Goal: Find specific page/section: Find specific page/section

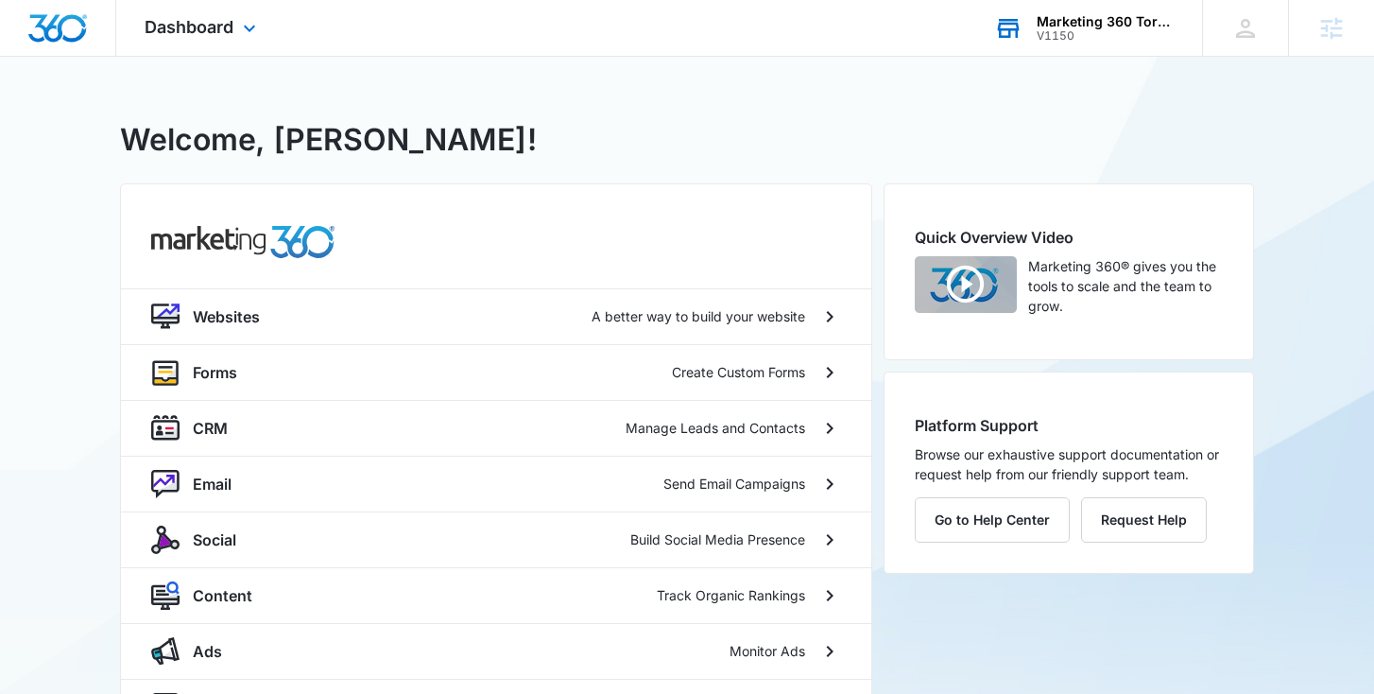
click at [1130, 23] on div "Marketing 360 Torstar" at bounding box center [1106, 21] width 138 height 15
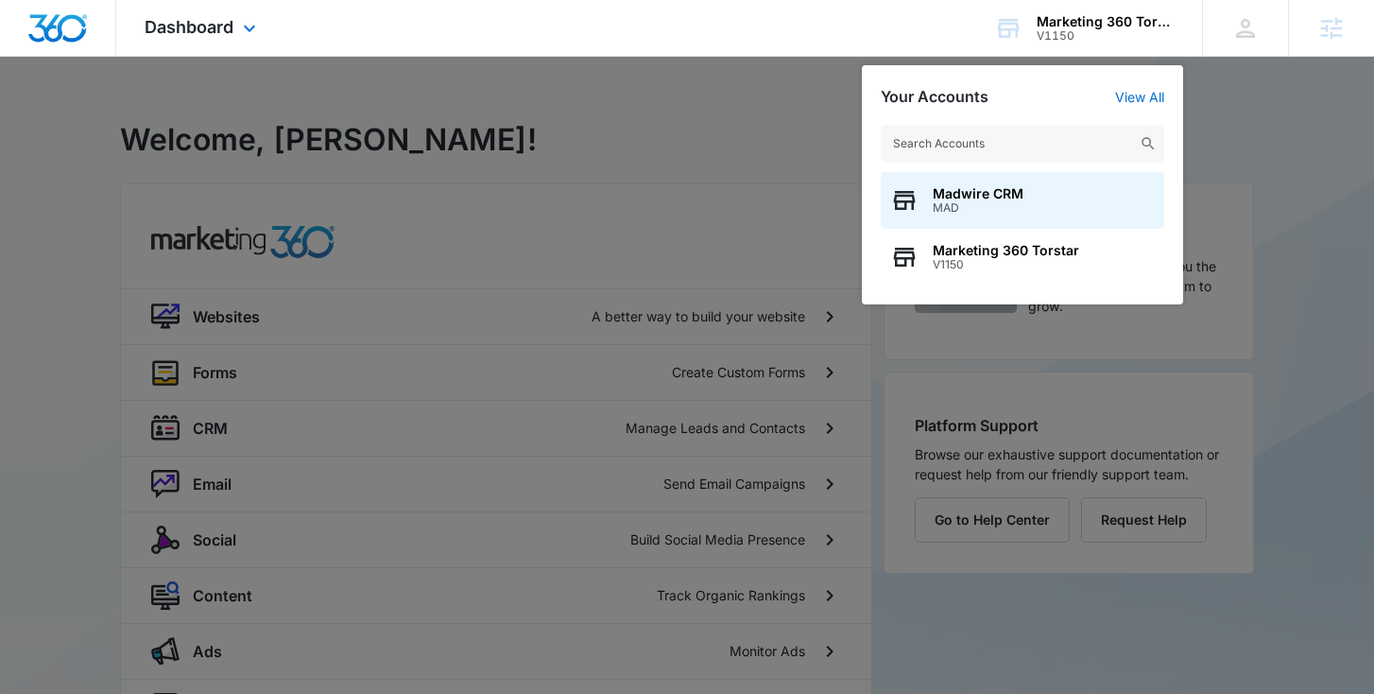
click at [826, 31] on div "Dashboard Apps Websites Forms CRM Email Social Content Ads Intelligence Files B…" at bounding box center [687, 28] width 1374 height 57
click at [251, 30] on icon at bounding box center [249, 32] width 11 height 7
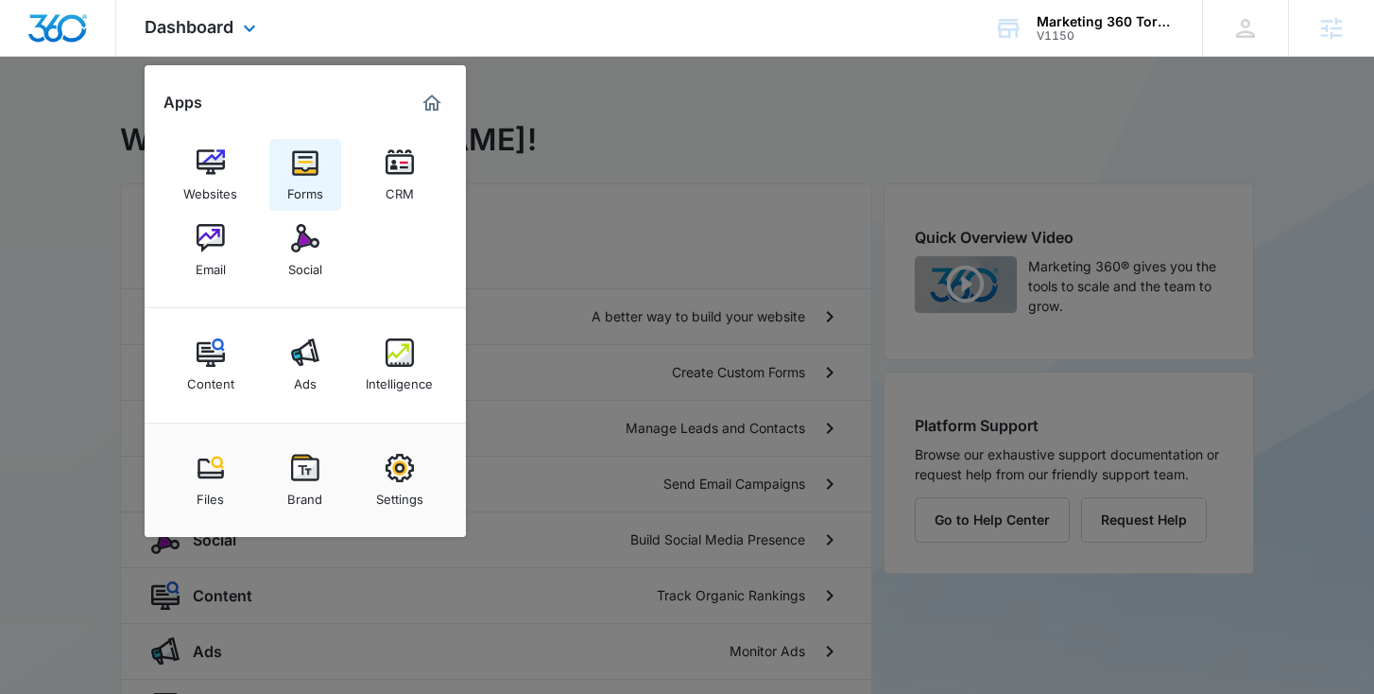
click at [303, 164] on img at bounding box center [305, 162] width 28 height 28
